Goal: Download file/media

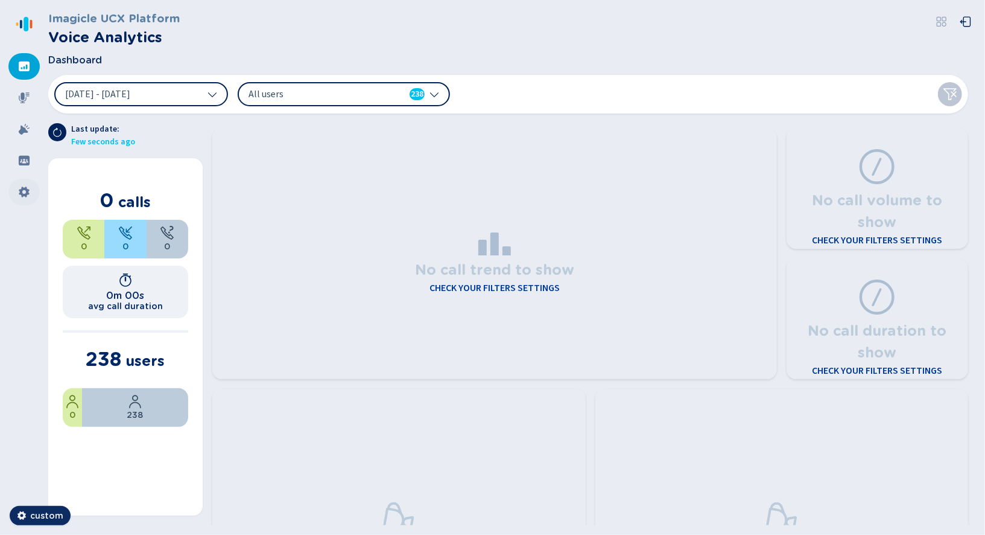
click at [28, 186] on icon at bounding box center [24, 192] width 12 height 12
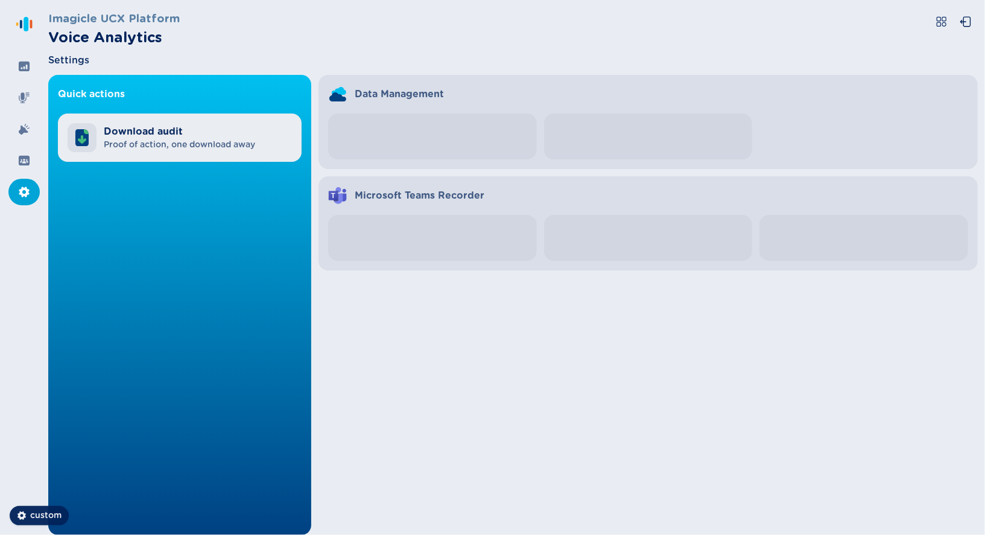
click at [136, 141] on span "Proof of action, one download away" at bounding box center [179, 145] width 151 height 12
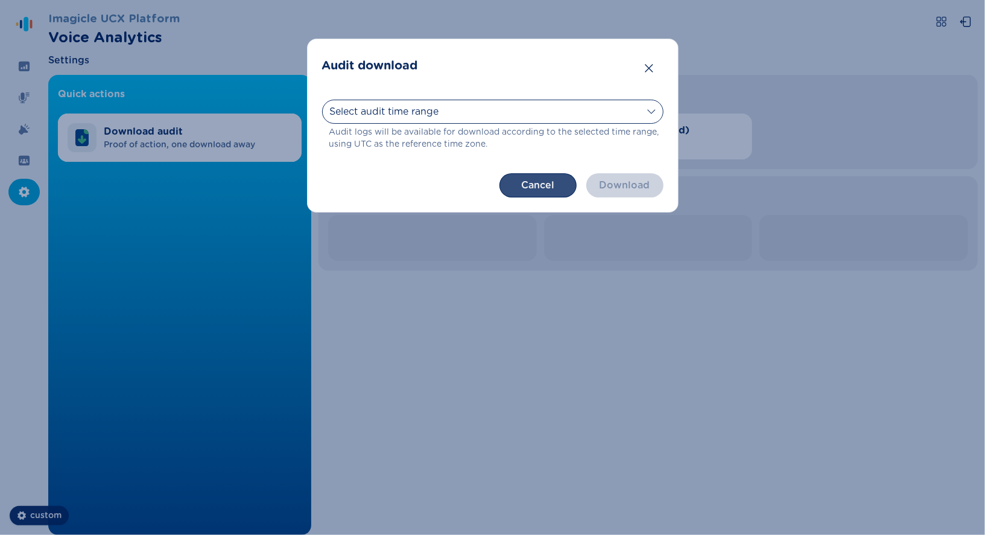
click at [532, 186] on button "Cancel" at bounding box center [538, 185] width 77 height 24
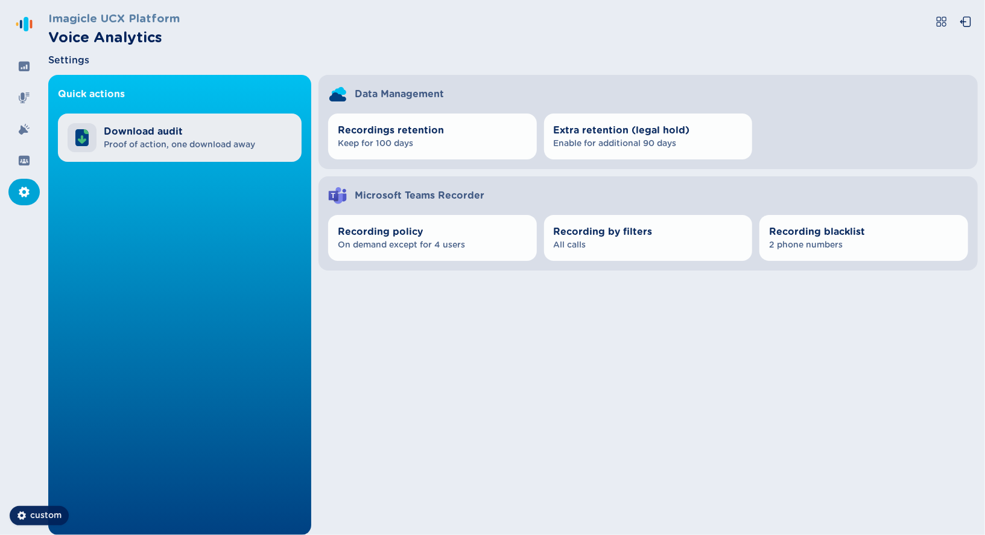
click at [217, 154] on div "Download audit Proof of action, one download away" at bounding box center [180, 137] width 244 height 48
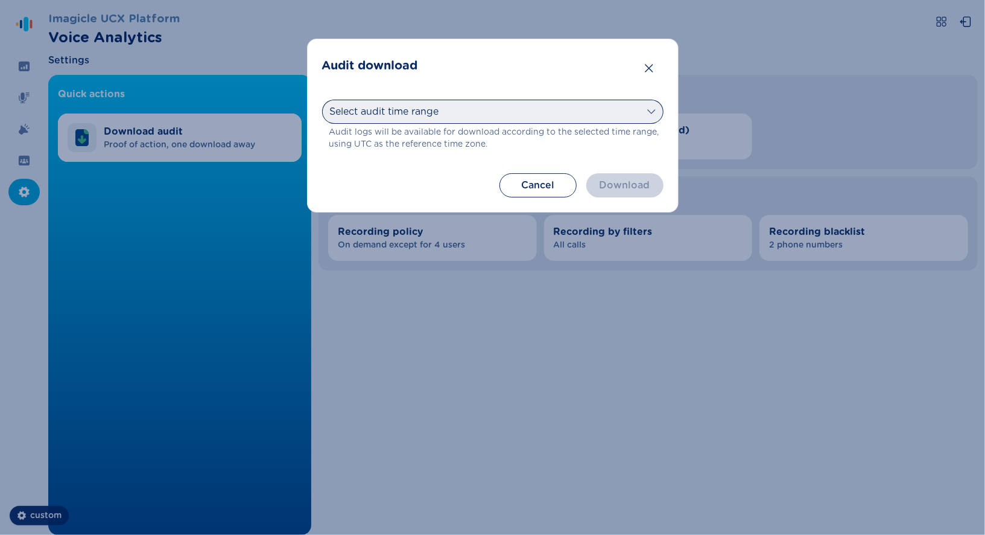
click at [410, 116] on select "Select audit time range [DATE] [DATE] Last 7 days Last 30 days Last month Last …" at bounding box center [493, 112] width 342 height 24
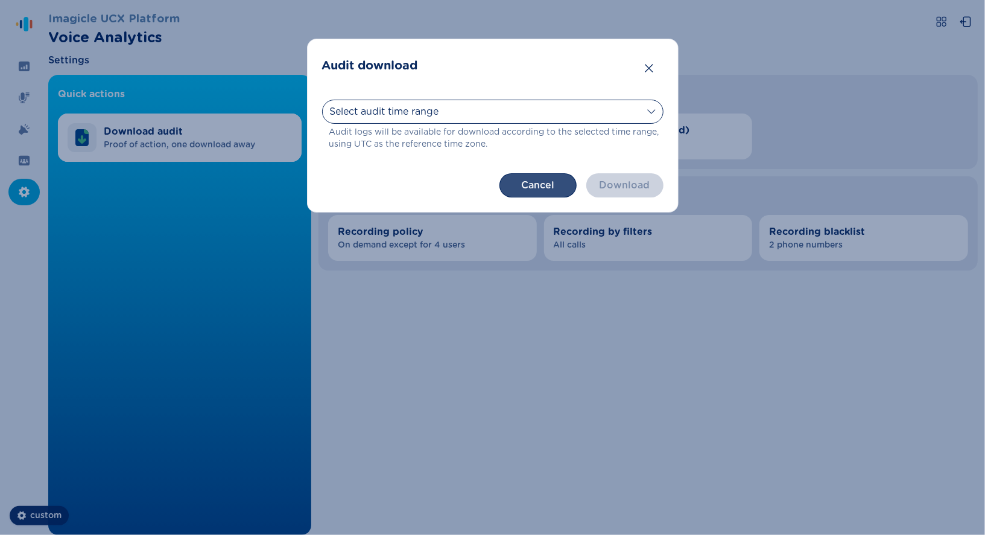
click at [517, 191] on button "Cancel" at bounding box center [538, 185] width 77 height 24
